Goal: Find specific page/section: Find specific page/section

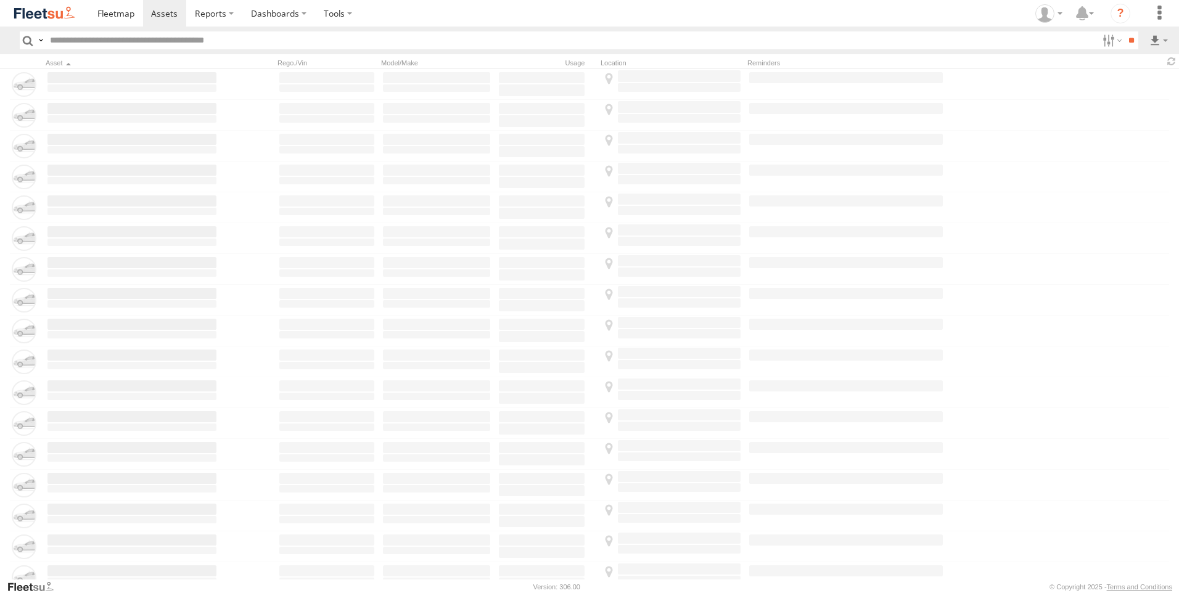
type input "*****"
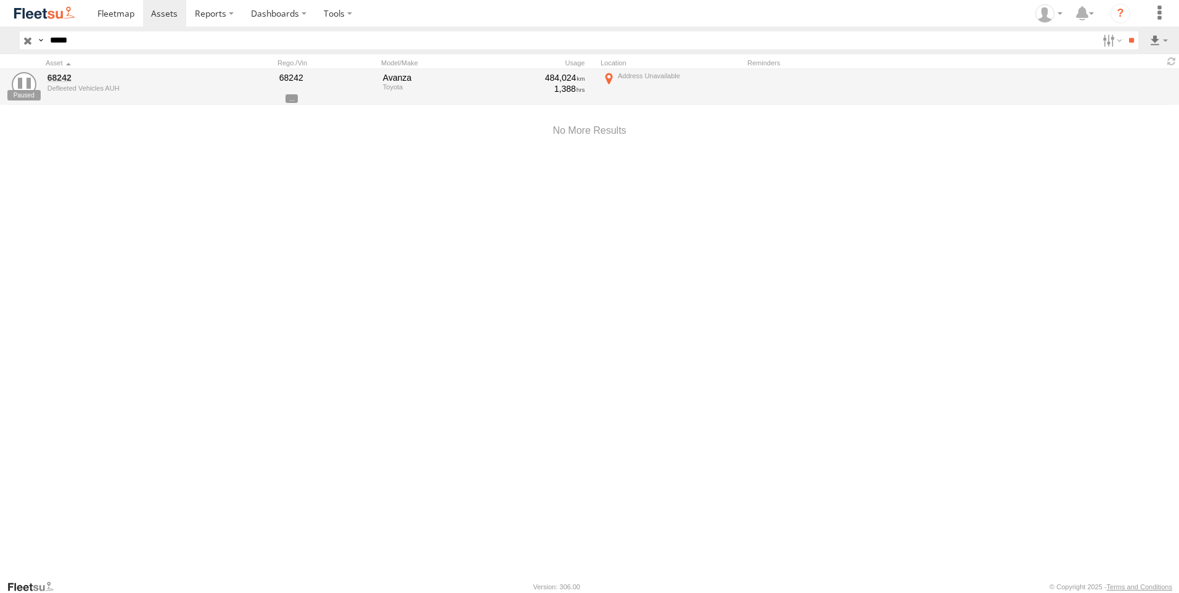
click at [32, 41] on input "button" at bounding box center [28, 40] width 16 height 18
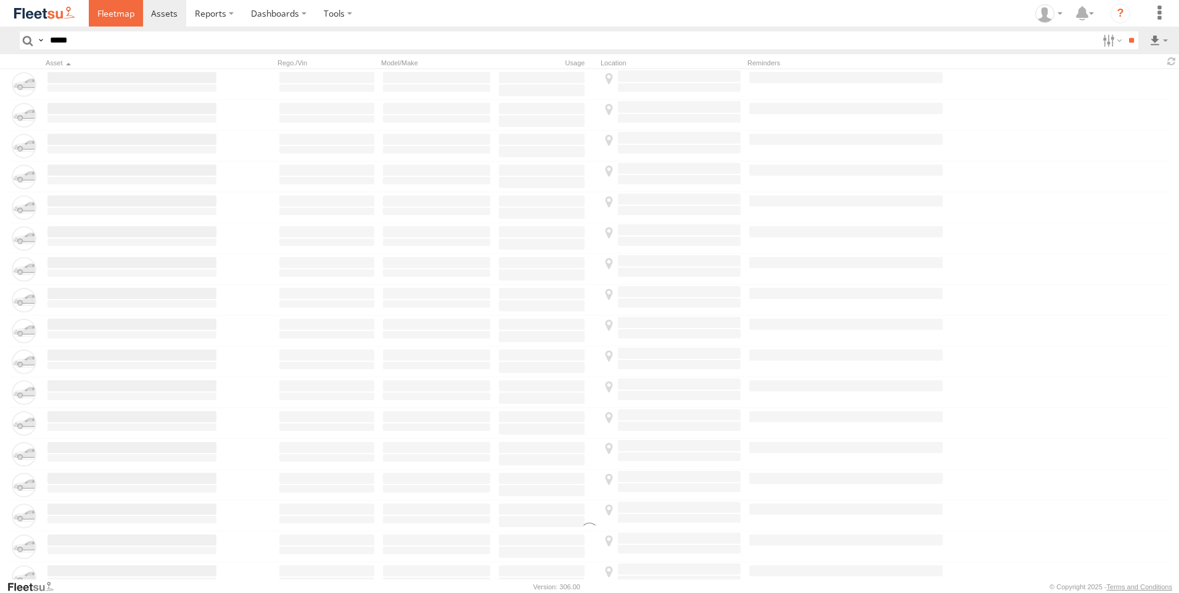
click at [113, 18] on span at bounding box center [115, 13] width 37 height 12
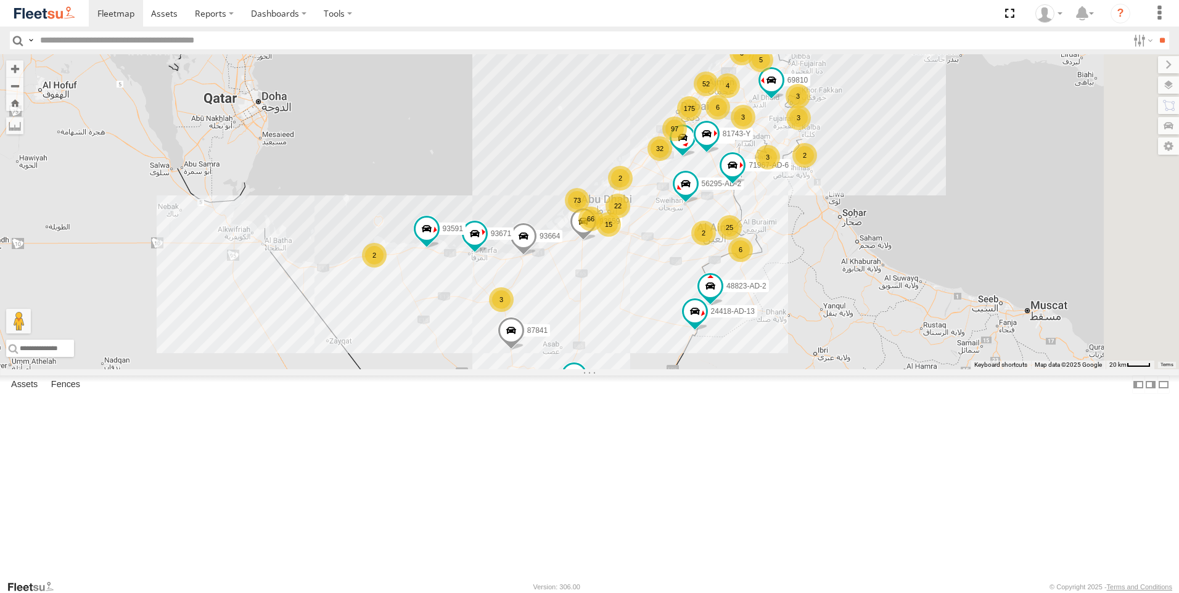
drag, startPoint x: 1166, startPoint y: 114, endPoint x: 1159, endPoint y: 113, distance: 6.8
click at [1165, 113] on label at bounding box center [1168, 105] width 21 height 17
click at [1134, 84] on label at bounding box center [1156, 84] width 45 height 17
click at [0, 0] on label at bounding box center [0, 0] width 0 height 0
click at [0, 0] on span "Fences" at bounding box center [0, 0] width 0 height 0
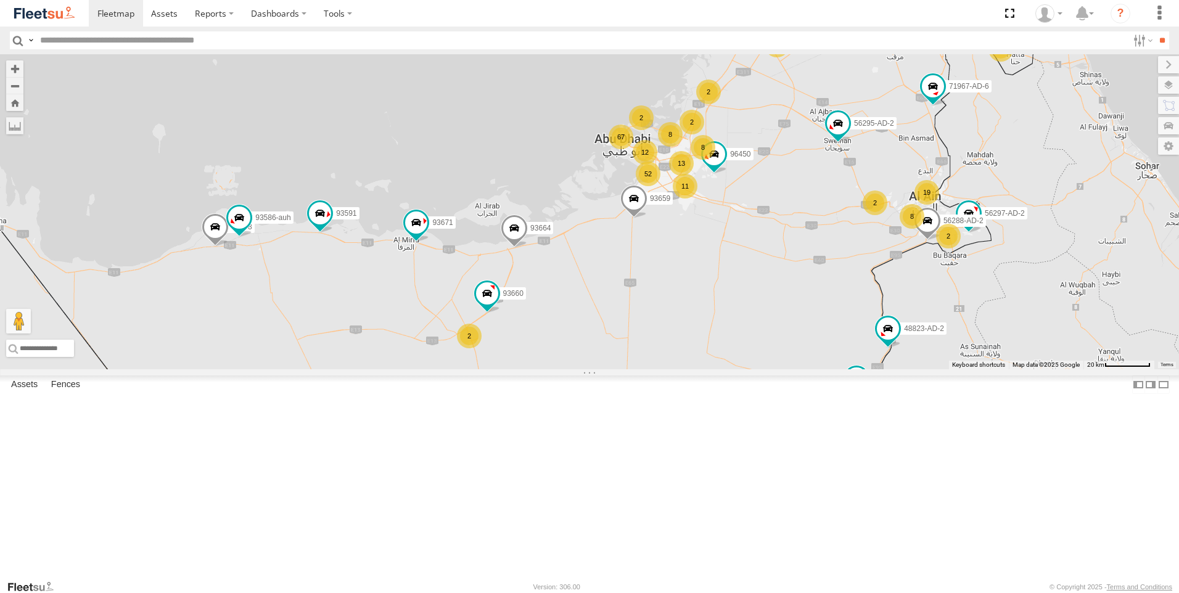
drag, startPoint x: 726, startPoint y: 382, endPoint x: 741, endPoint y: 416, distance: 37.0
click at [741, 369] on div "87841 71967-AD-6 93659 69810 48823-AD-2 81743-Y 93664 47721-CC 93671 56295-AD-2…" at bounding box center [589, 211] width 1179 height 315
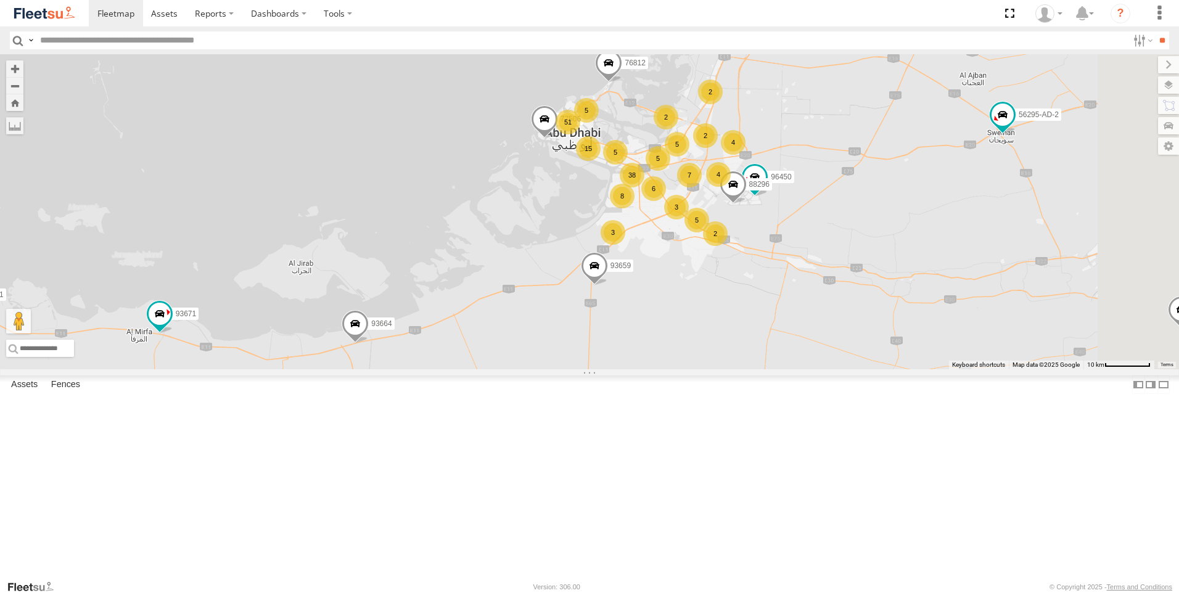
drag, startPoint x: 827, startPoint y: 311, endPoint x: 788, endPoint y: 411, distance: 108.0
click at [788, 369] on div "87841 71967-AD-6 93659 69810 48823-AD-2 81743-Y 93664 47721-CC 93671 56295-AD-2…" at bounding box center [589, 211] width 1179 height 315
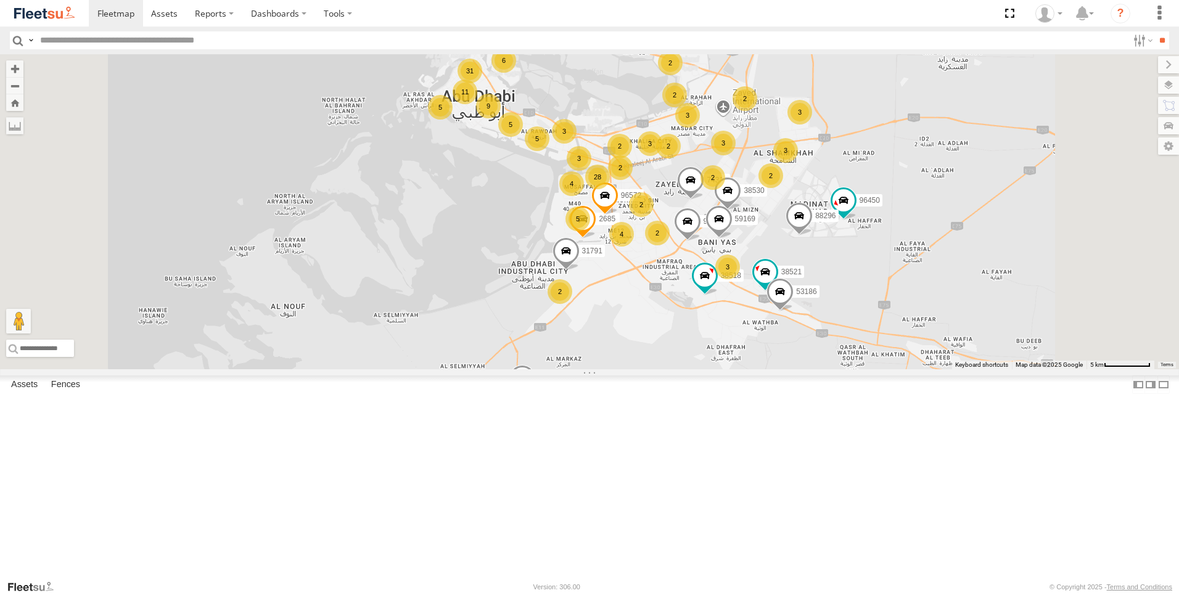
click at [693, 369] on div "87841 71967-AD-6 93659 69810 48823-AD-2 81743-Y 93664 47721-CC 93671 56295-AD-2…" at bounding box center [589, 211] width 1179 height 315
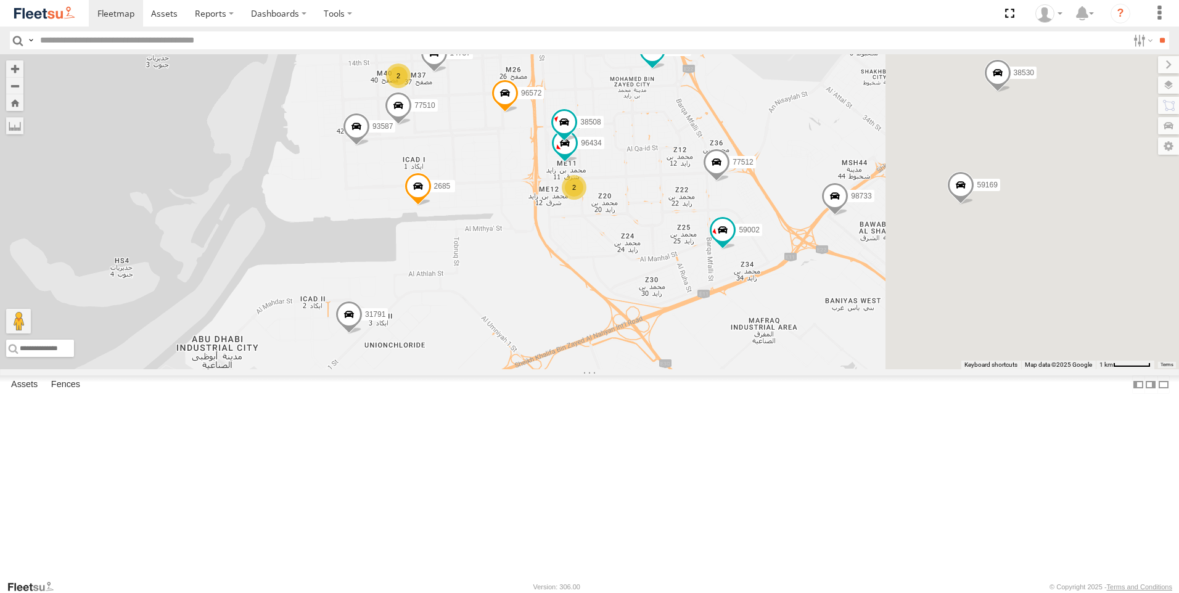
drag, startPoint x: 568, startPoint y: 381, endPoint x: 562, endPoint y: 385, distance: 6.7
click at [562, 369] on div "87841 71967-AD-6 93659 69810 48823-AD-2 81743-Y 93664 47721-CC 93671 56295-AD-2…" at bounding box center [589, 211] width 1179 height 315
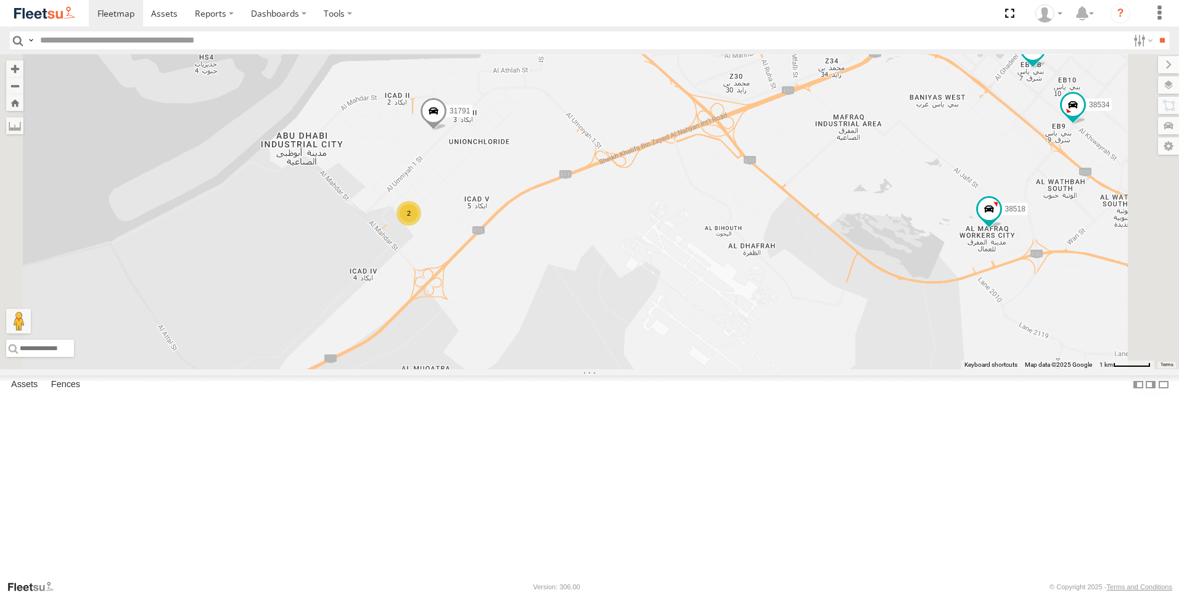
drag, startPoint x: 572, startPoint y: 467, endPoint x: 658, endPoint y: 248, distance: 235.8
click at [658, 248] on div "87841 71967-AD-6 93659 69810 48823-AD-2 81743-Y 93664 47721-CC 93671 56295-AD-2…" at bounding box center [589, 211] width 1179 height 315
click at [447, 131] on span at bounding box center [433, 113] width 27 height 33
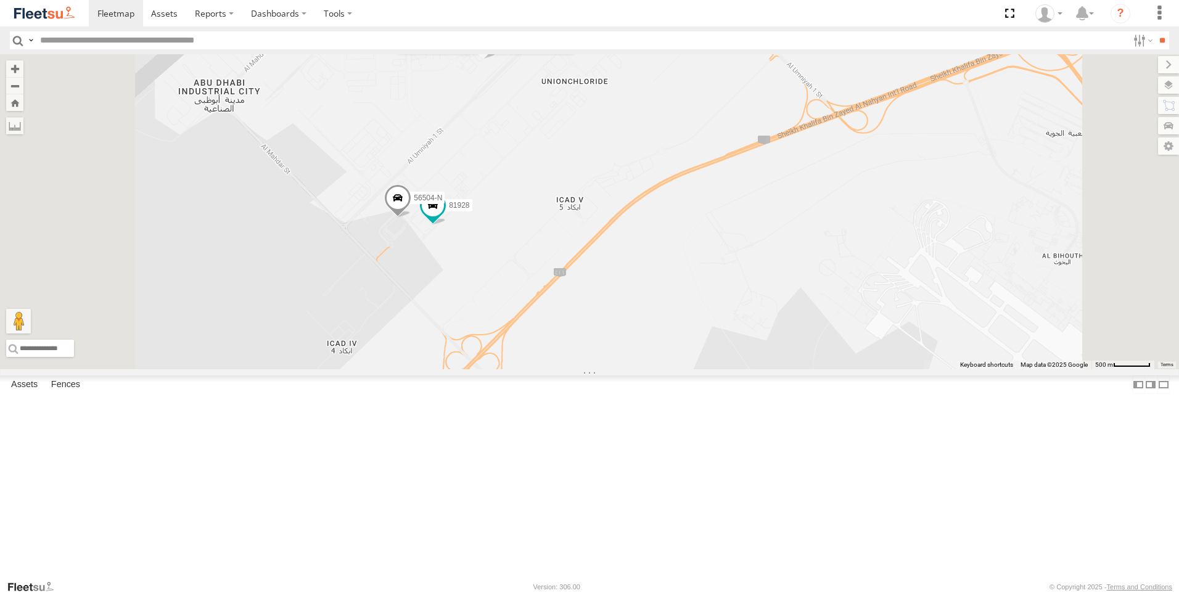
drag, startPoint x: 564, startPoint y: 335, endPoint x: 625, endPoint y: 348, distance: 62.5
click at [625, 348] on div "87841 71967-AD-6 93659 69810 48823-AD-2 81743-Y 93664 47721-CC 93671 56295-AD-2…" at bounding box center [589, 211] width 1179 height 315
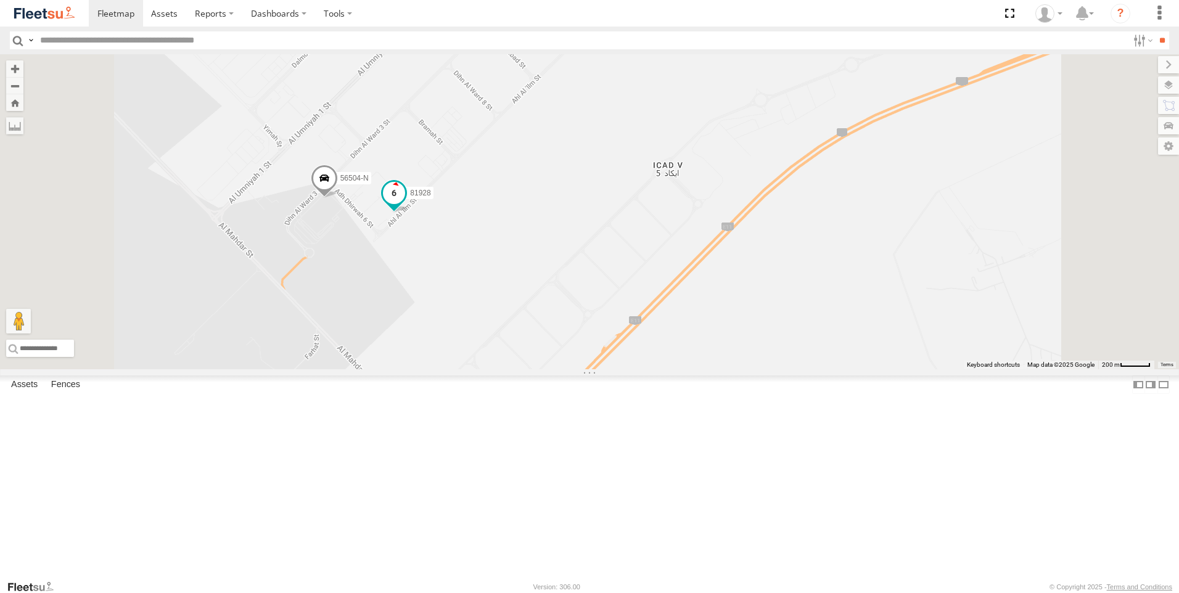
click at [405, 204] on span at bounding box center [394, 193] width 22 height 22
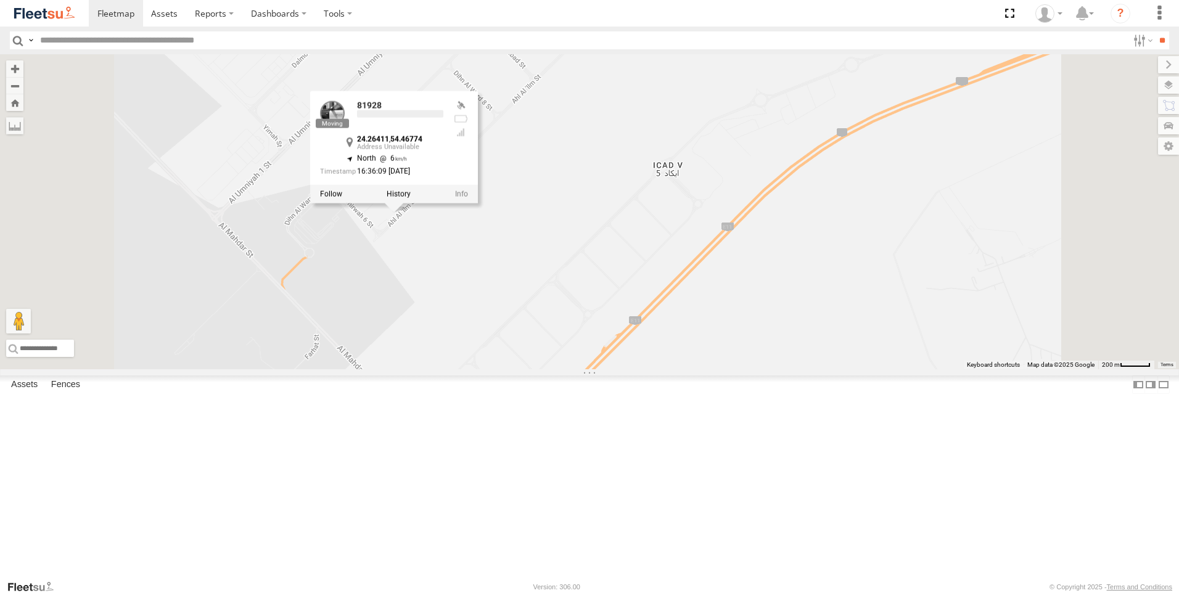
click at [506, 364] on div "87841 71967-AD-6 93659 69810 48823-AD-2 81743-Y 93664 47721-CC 93671 56295-AD-2…" at bounding box center [589, 211] width 1179 height 315
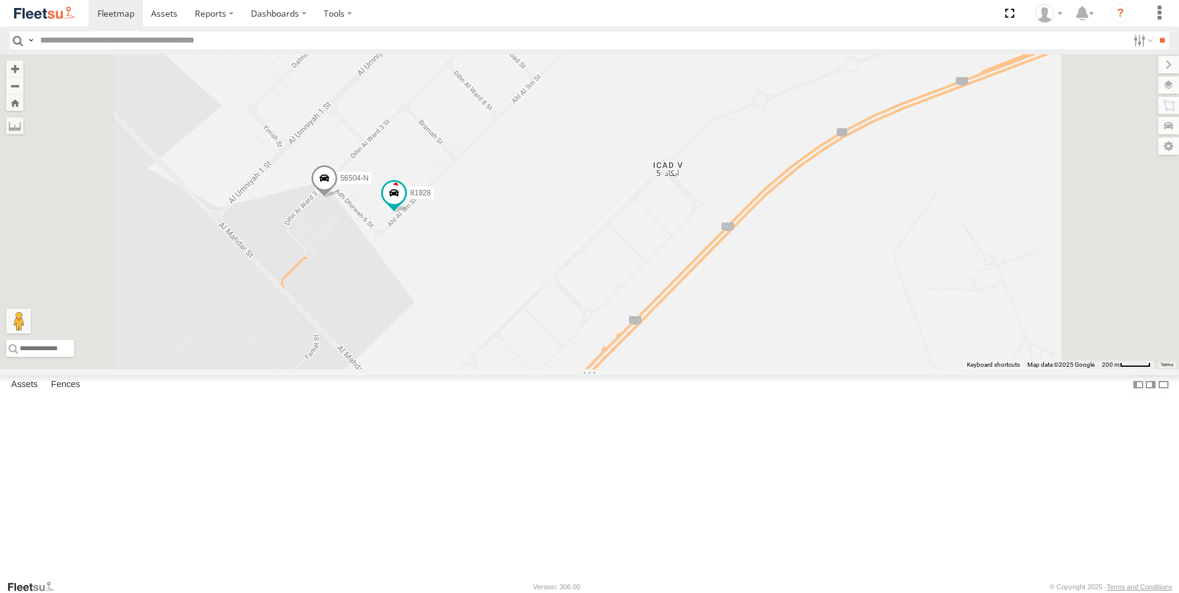
click at [338, 197] on span at bounding box center [324, 180] width 27 height 33
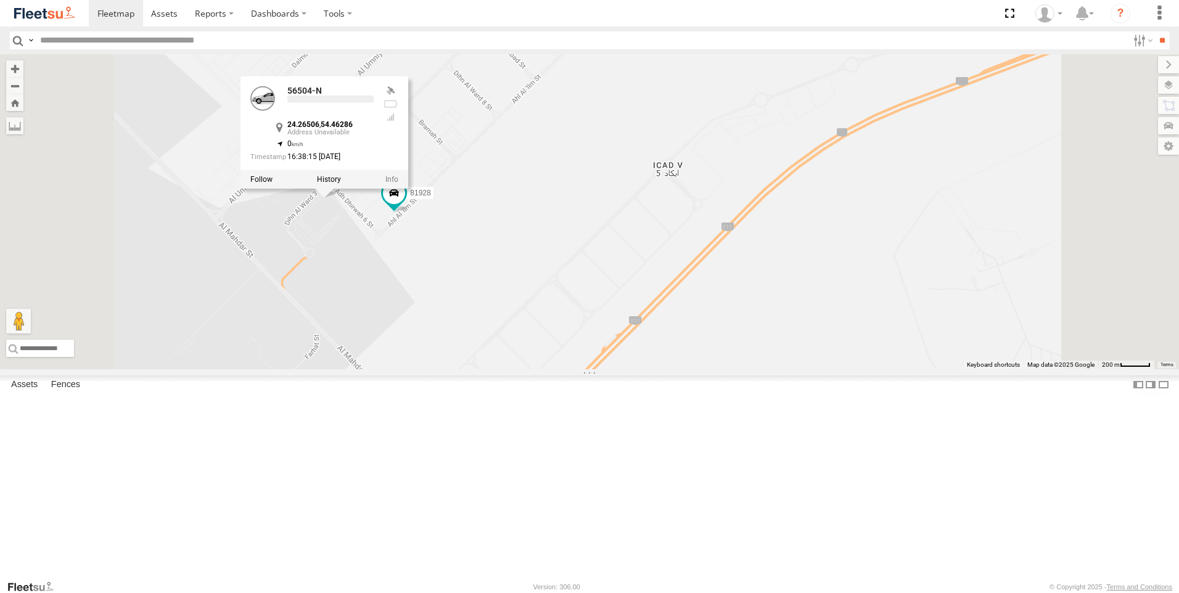
click at [551, 369] on div "87841 71967-AD-6 93659 69810 48823-AD-2 81743-Y 93664 47721-CC 93671 56295-AD-2…" at bounding box center [589, 211] width 1179 height 315
